Goal: Navigation & Orientation: Find specific page/section

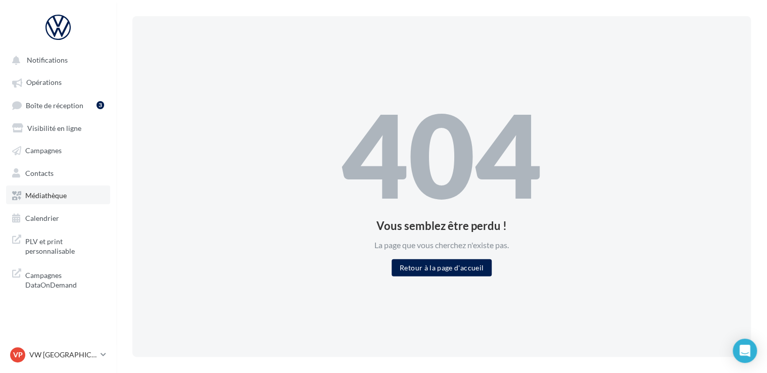
click at [73, 203] on link "Médiathèque" at bounding box center [58, 194] width 104 height 18
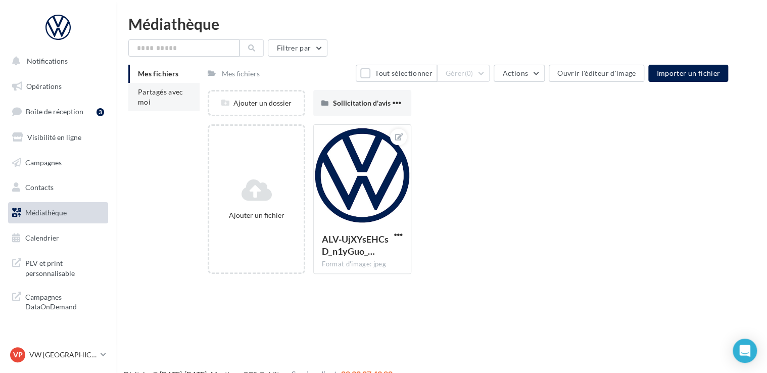
click at [147, 100] on span "Partagés avec moi" at bounding box center [160, 96] width 45 height 19
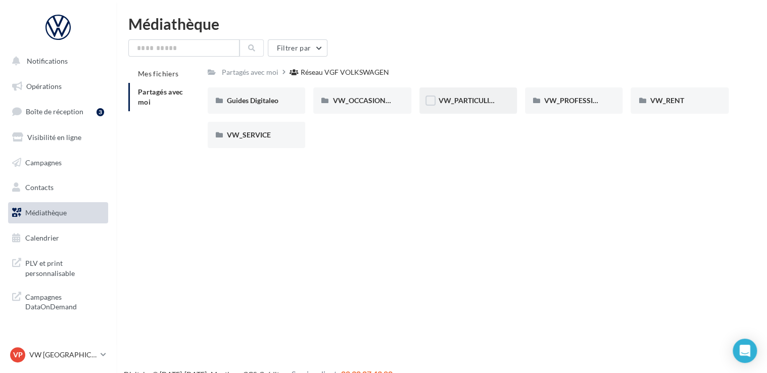
click at [471, 107] on div "VW_PARTICULIERS" at bounding box center [467, 100] width 97 height 26
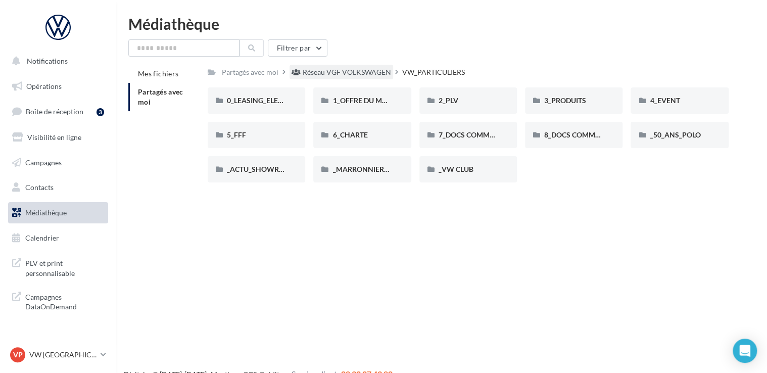
click at [364, 74] on div "Réseau VGF VOLKSWAGEN" at bounding box center [347, 72] width 88 height 10
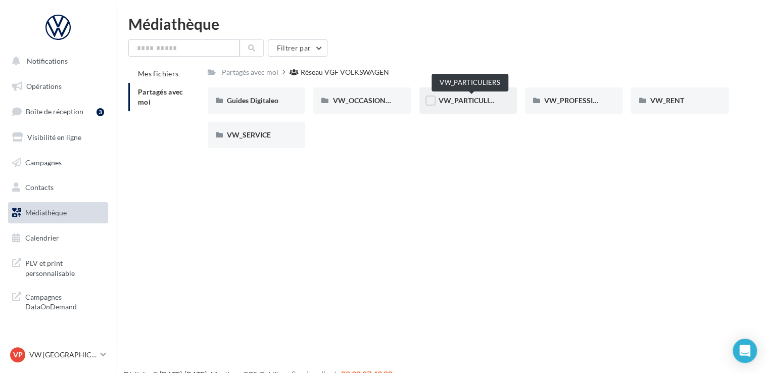
click at [457, 102] on span "VW_PARTICULIERS" at bounding box center [469, 100] width 63 height 9
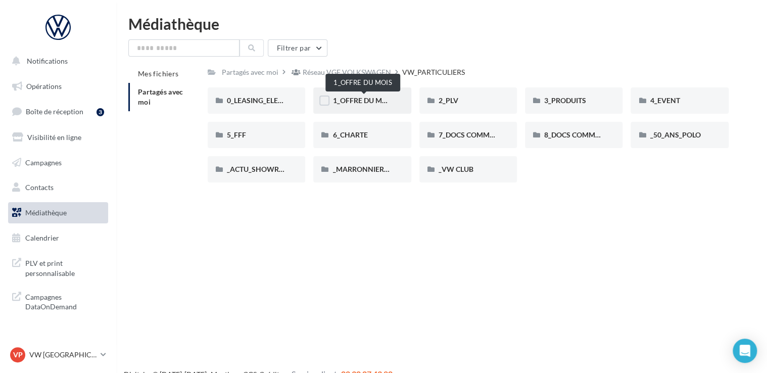
click at [365, 98] on span "1_OFFRE DU MOIS" at bounding box center [362, 100] width 61 height 9
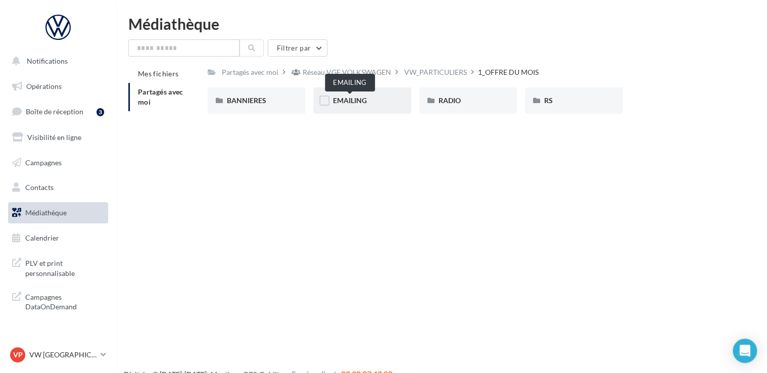
click at [361, 102] on span "EMAILING" at bounding box center [349, 100] width 34 height 9
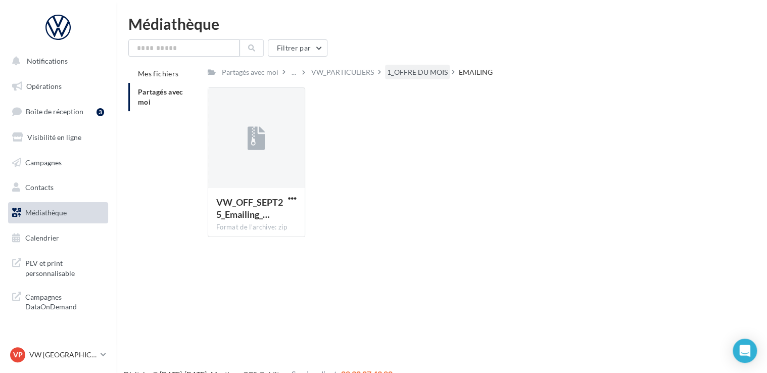
click at [444, 68] on div "1_OFFRE DU MOIS" at bounding box center [417, 72] width 61 height 10
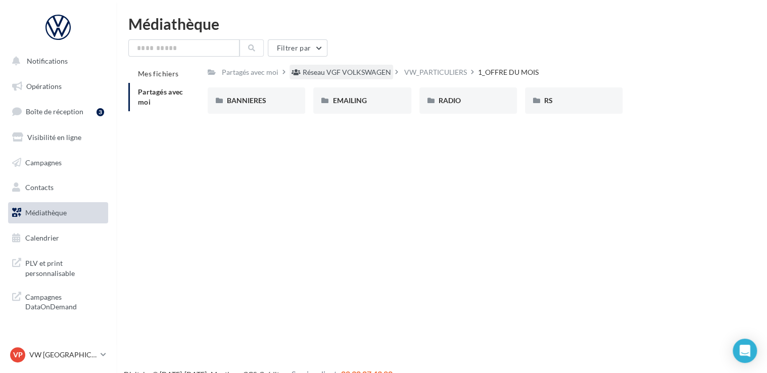
click at [337, 73] on div "Réseau VGF VOLKSWAGEN" at bounding box center [347, 72] width 88 height 10
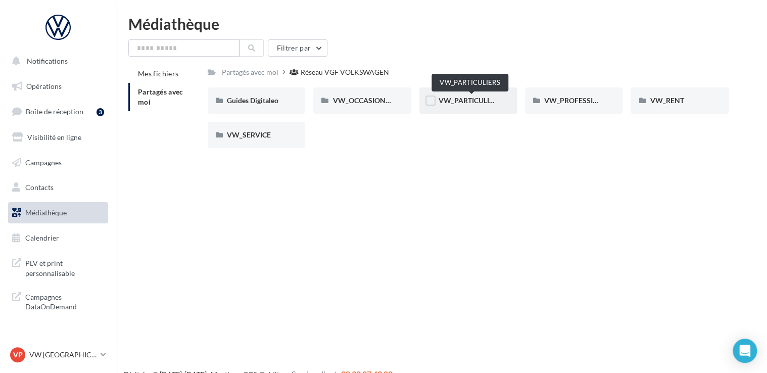
click at [484, 104] on span "VW_PARTICULIERS" at bounding box center [469, 100] width 63 height 9
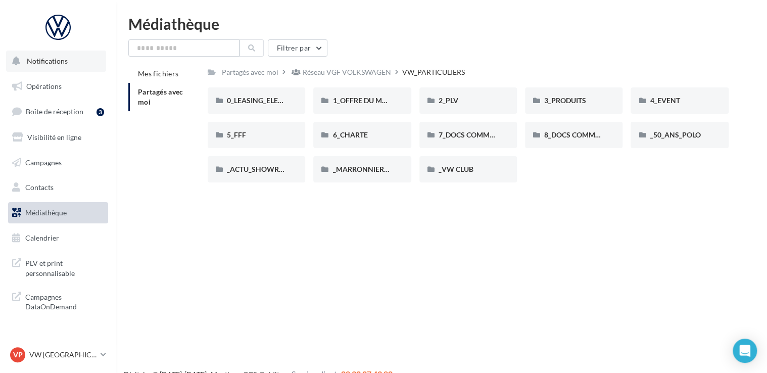
click at [65, 63] on span "Notifications" at bounding box center [47, 61] width 41 height 9
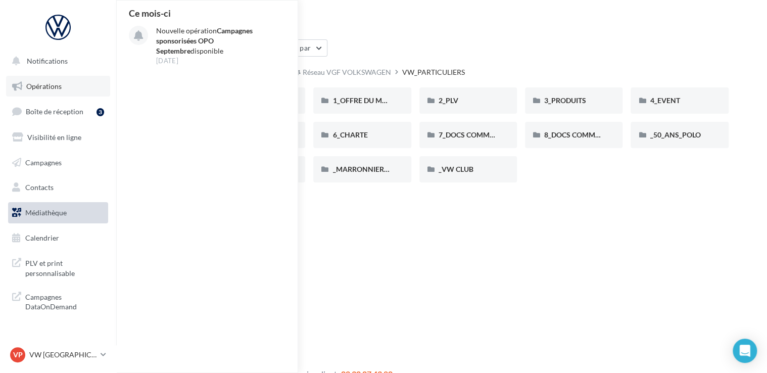
click at [39, 82] on span "Opérations" at bounding box center [43, 86] width 35 height 9
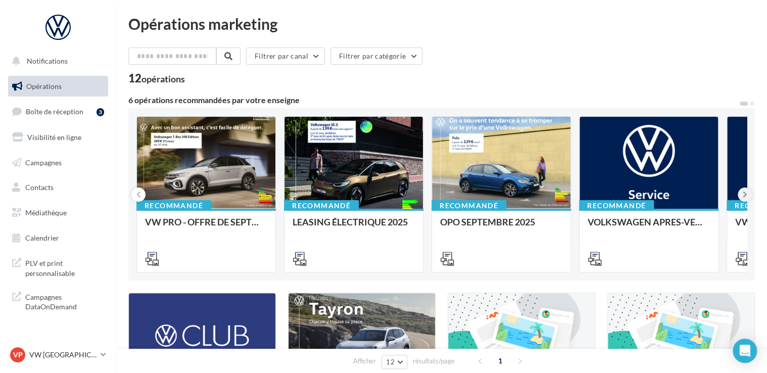
click at [746, 195] on button at bounding box center [744, 194] width 14 height 14
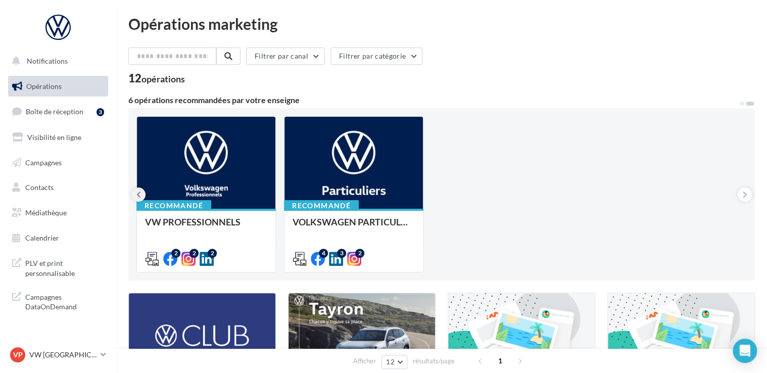
click at [144, 191] on button at bounding box center [138, 194] width 14 height 14
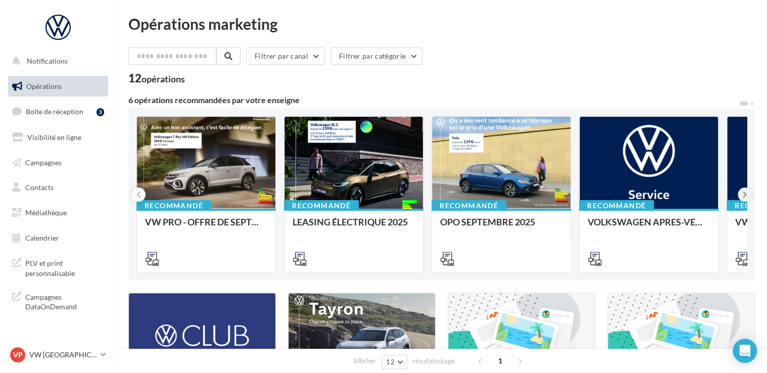
click at [748, 190] on button at bounding box center [744, 194] width 14 height 14
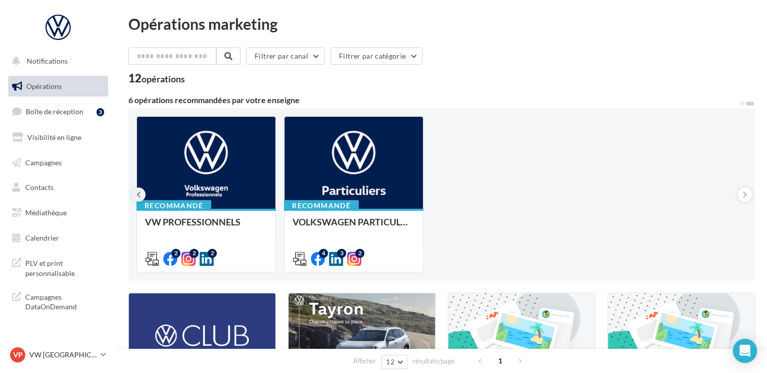
click at [136, 196] on icon at bounding box center [138, 194] width 5 height 10
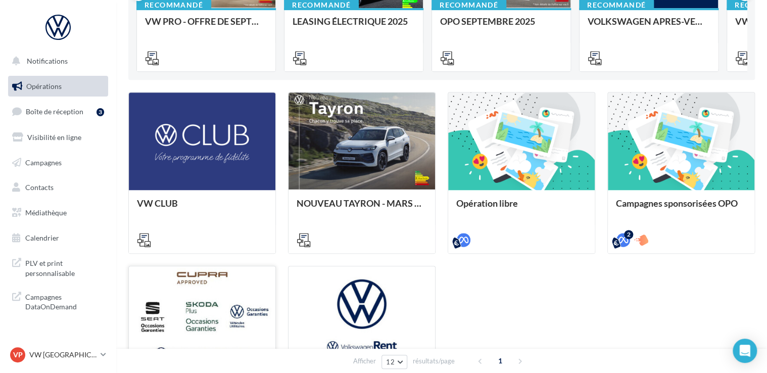
scroll to position [35, 0]
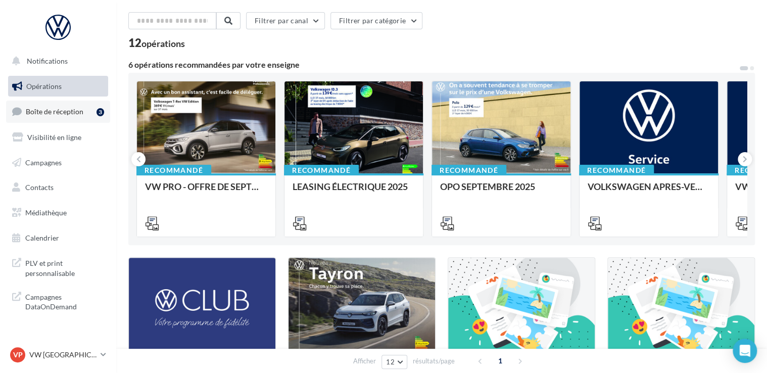
click at [67, 117] on link "Boîte de réception 3" at bounding box center [58, 112] width 104 height 22
